Goal: Task Accomplishment & Management: Manage account settings

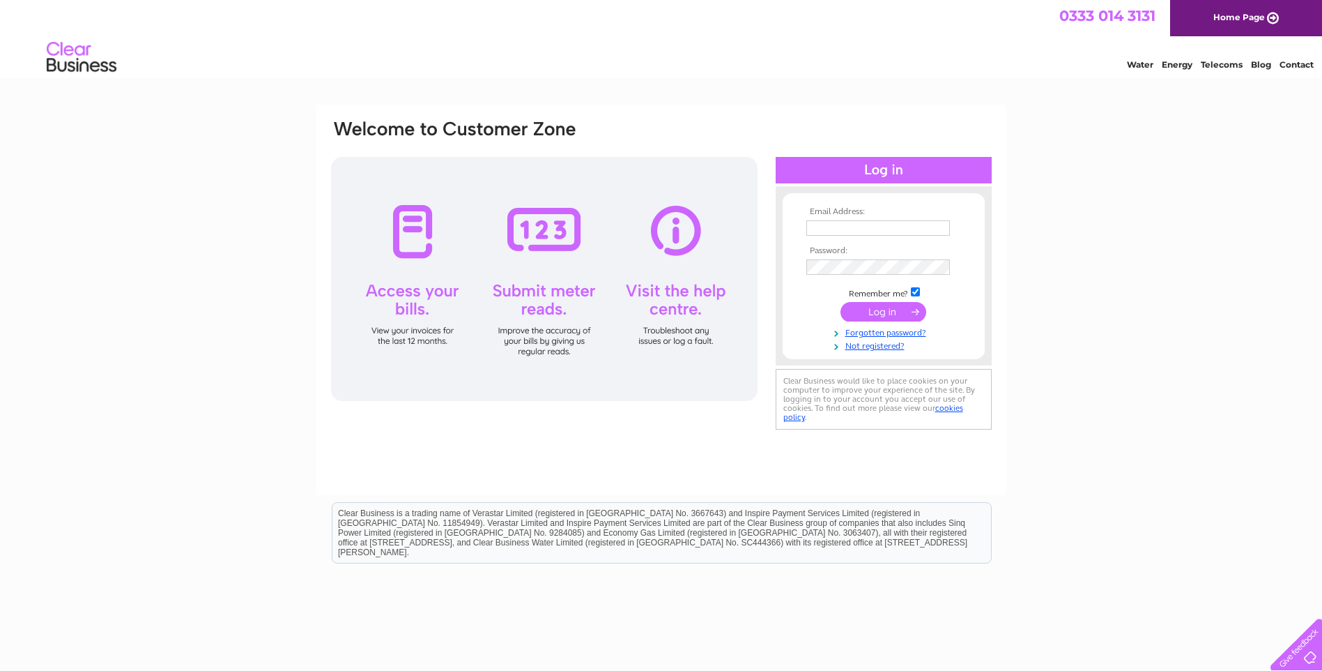
type input "[EMAIL_ADDRESS][DOMAIN_NAME]"
click at [897, 316] on input "submit" at bounding box center [884, 312] width 86 height 20
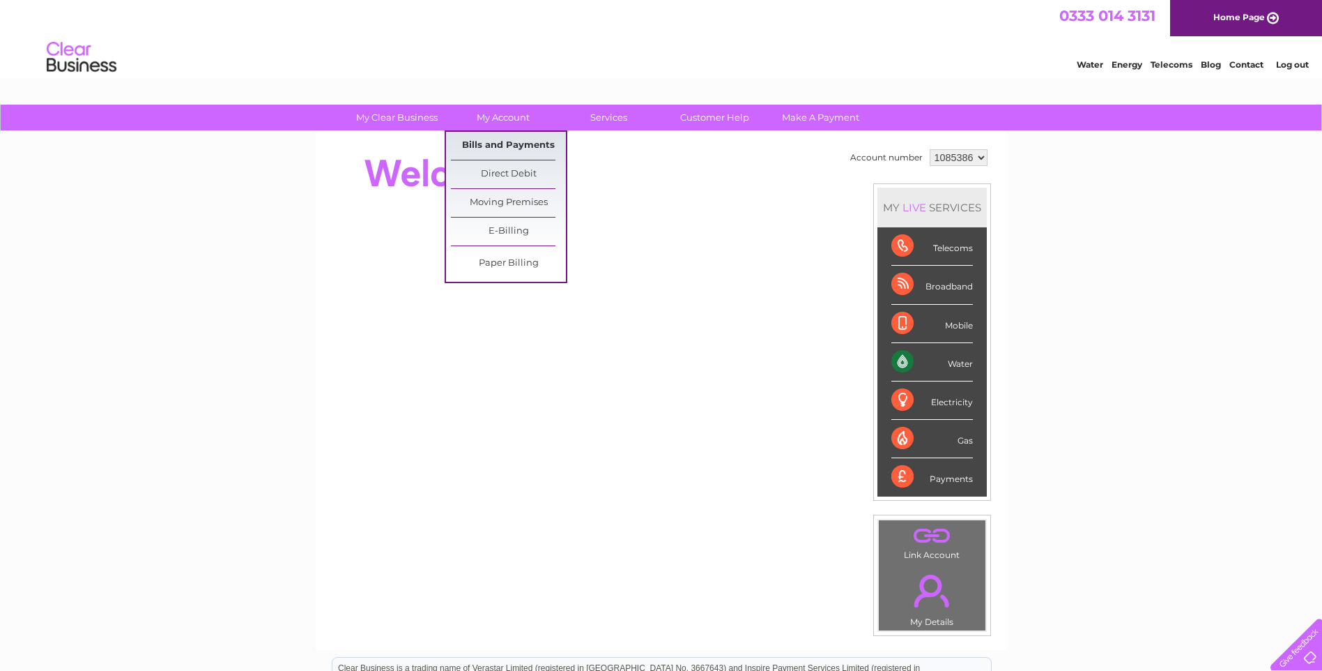
click at [505, 145] on link "Bills and Payments" at bounding box center [508, 146] width 115 height 28
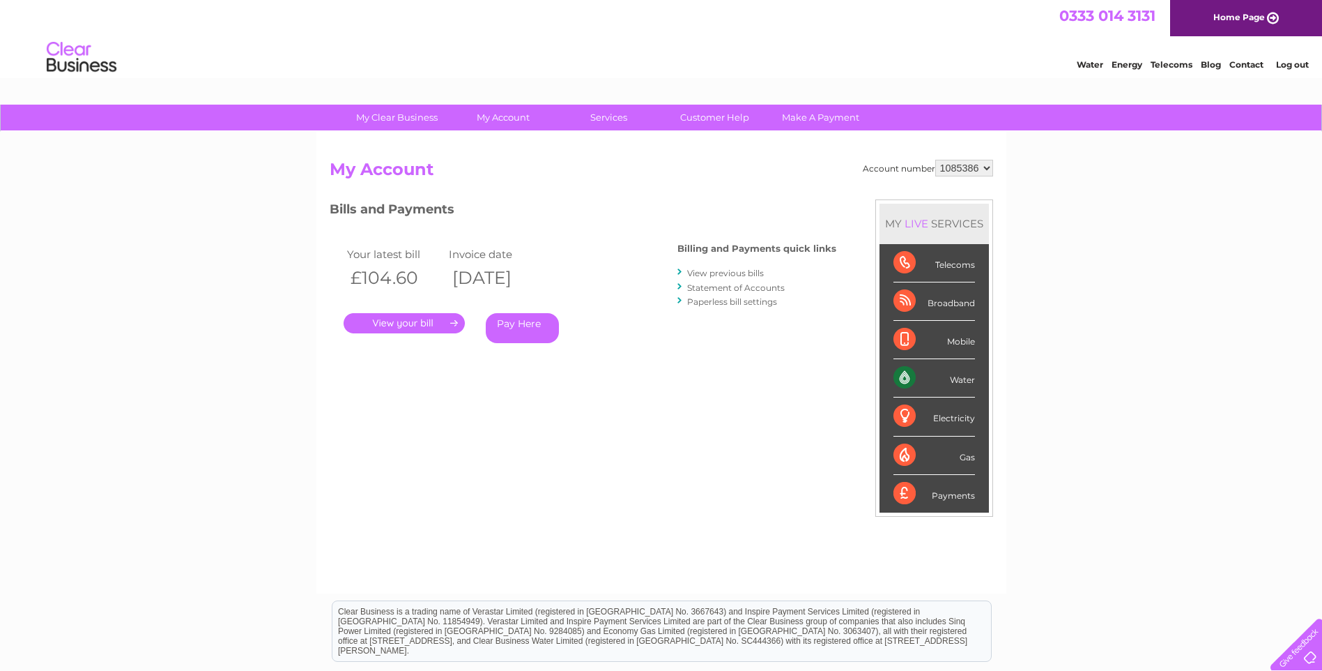
click at [384, 319] on link "." at bounding box center [404, 323] width 121 height 20
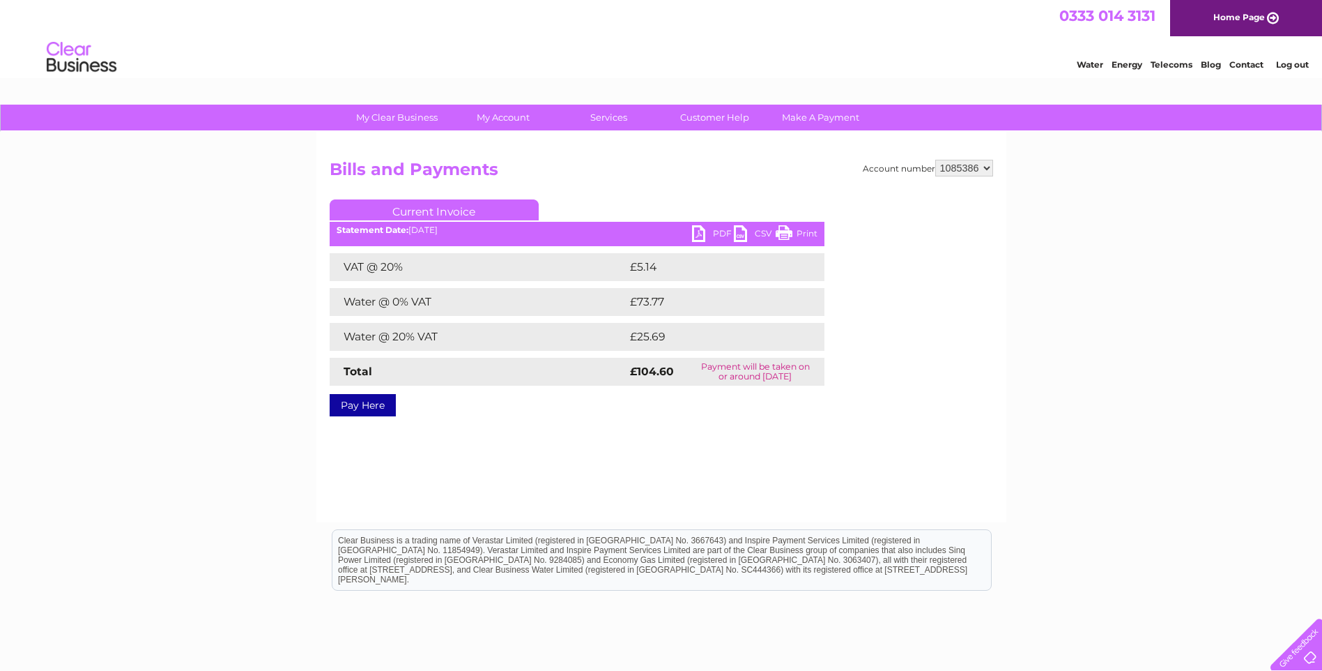
click at [717, 232] on link "PDF" at bounding box center [713, 235] width 42 height 20
